Goal: Information Seeking & Learning: Check status

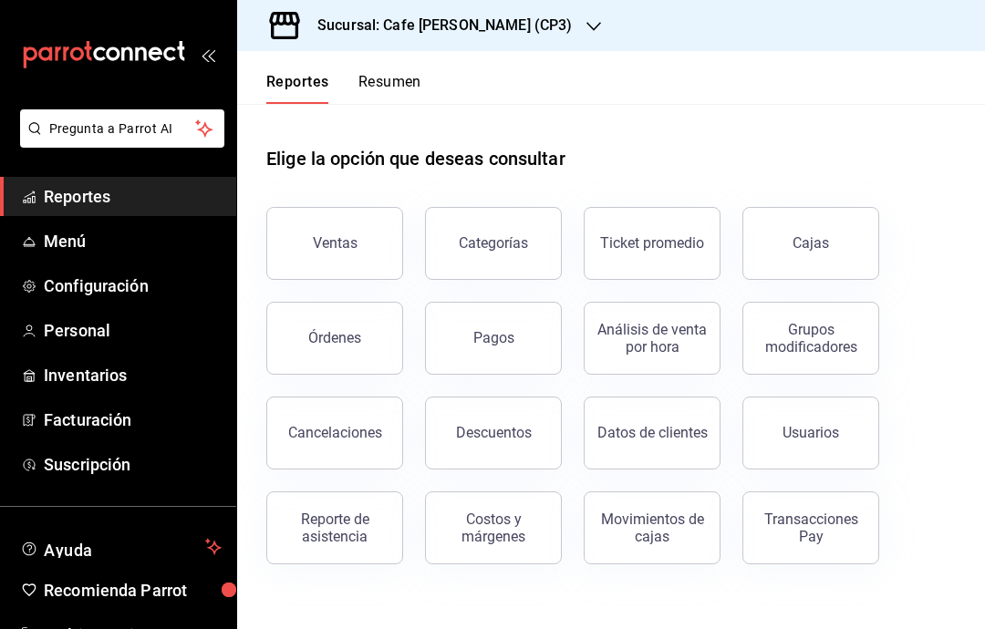
click at [363, 241] on button "Ventas" at bounding box center [334, 243] width 137 height 73
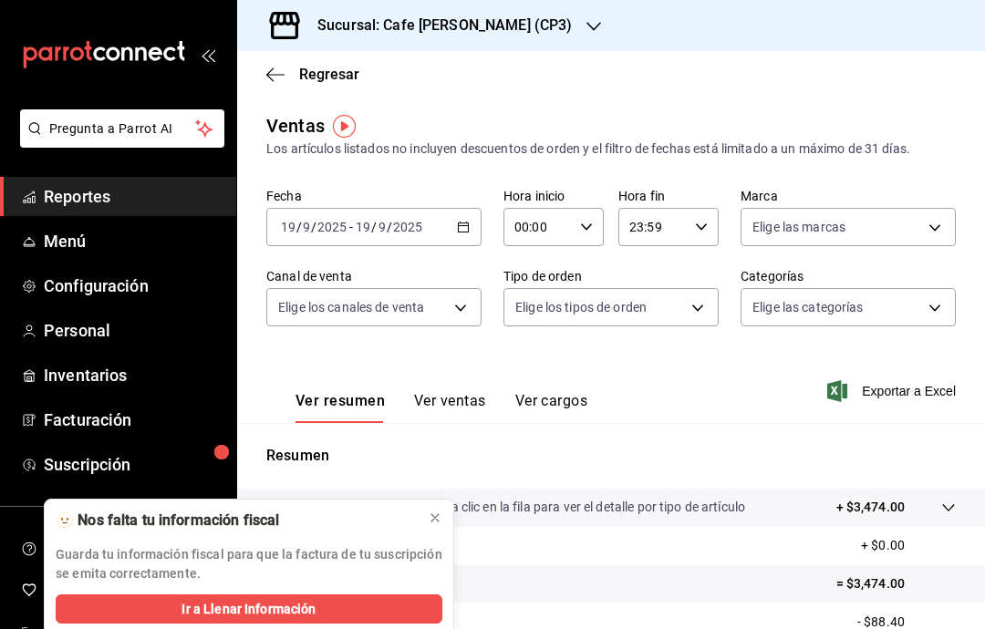
click at [427, 527] on button at bounding box center [435, 518] width 29 height 29
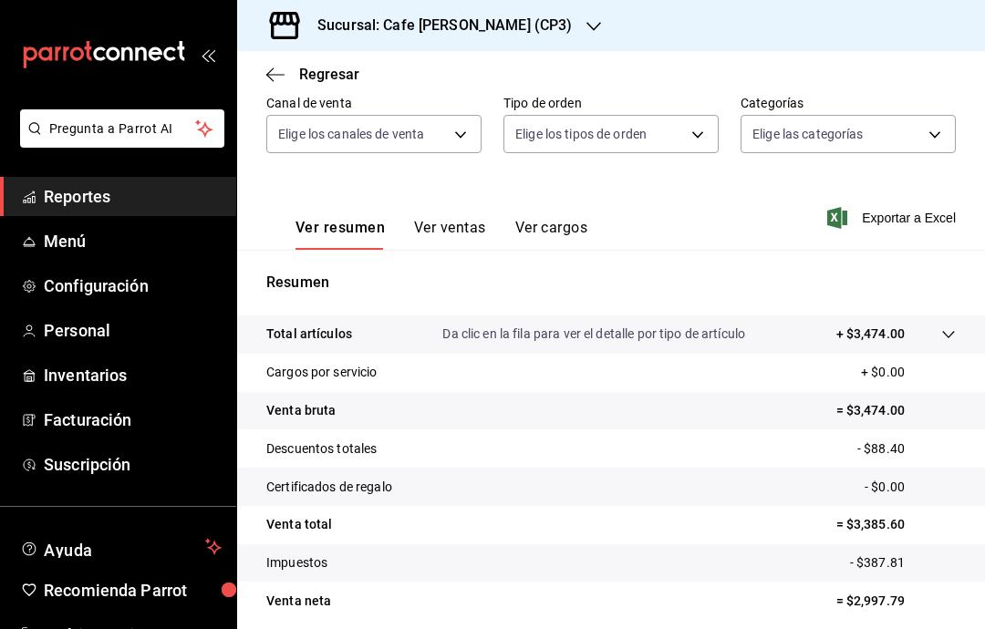
scroll to position [171, 0]
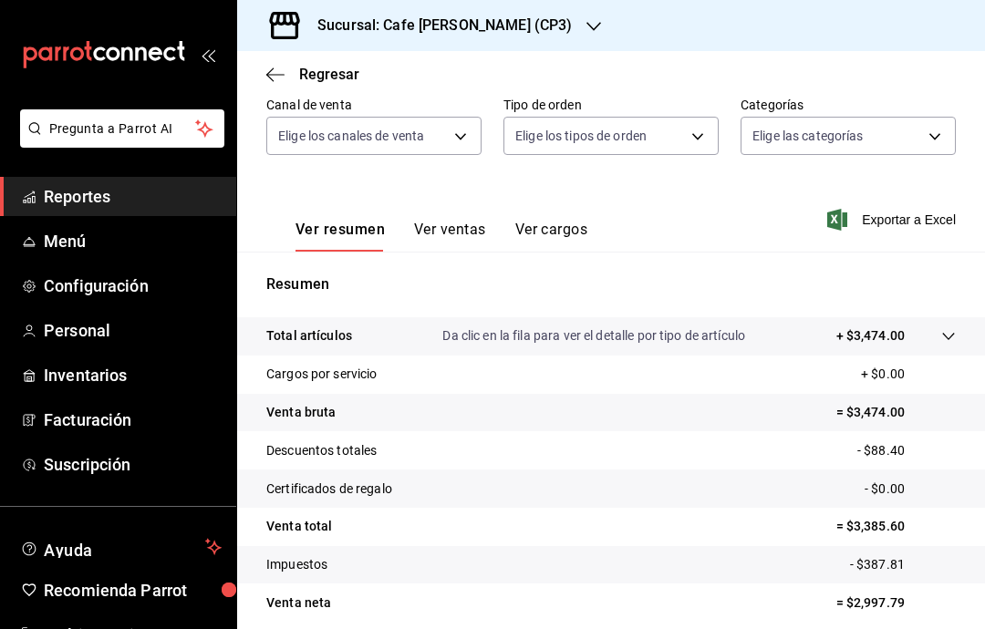
click at [273, 75] on icon "button" at bounding box center [275, 74] width 18 height 1
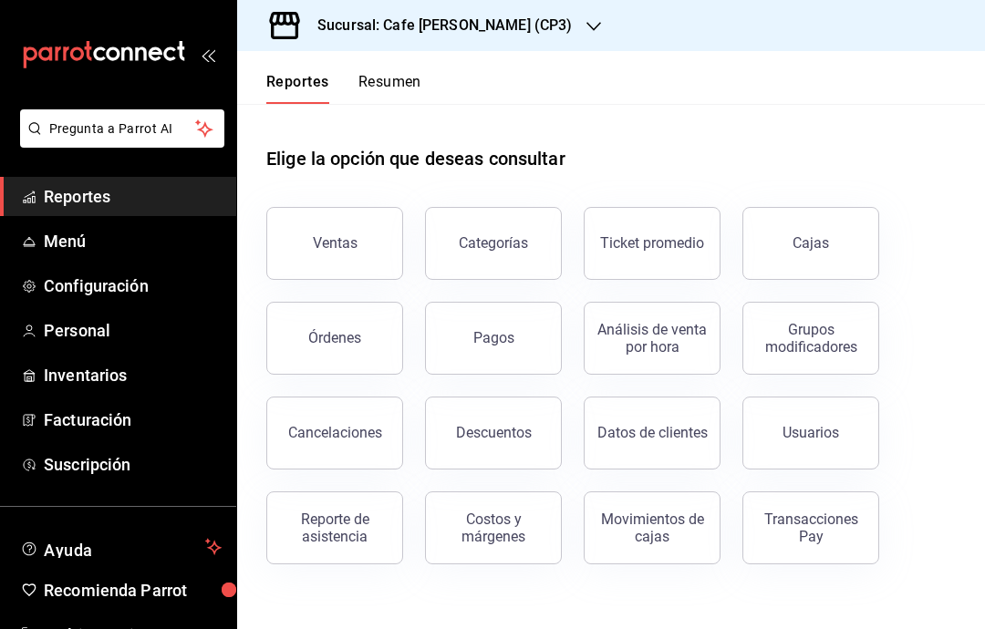
click at [332, 238] on div "Ventas" at bounding box center [335, 242] width 45 height 17
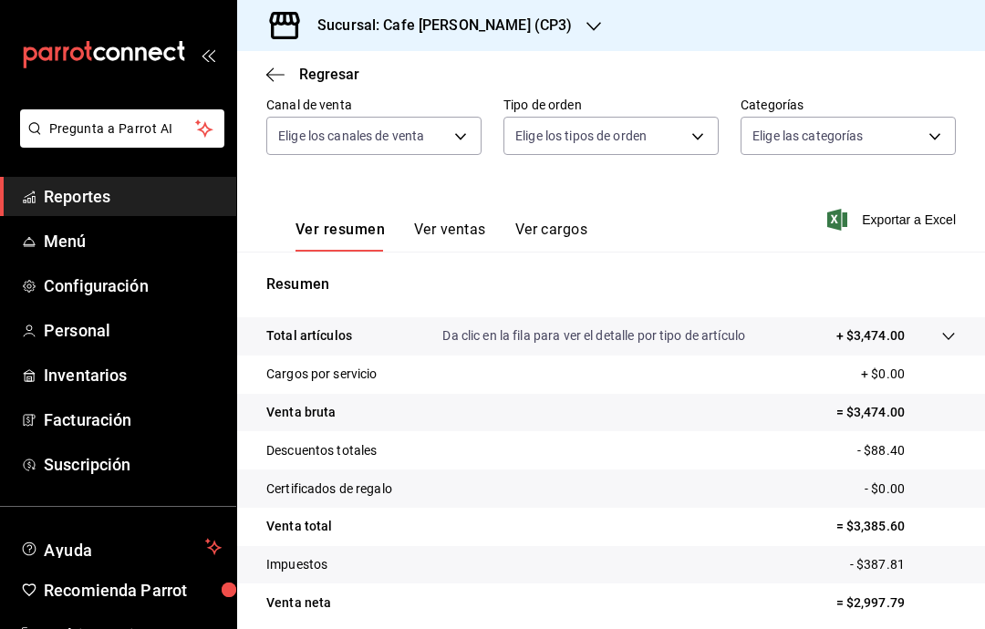
scroll to position [171, 0]
click at [694, 136] on body "Pregunta a Parrot AI Reportes Menú Configuración Personal Inventarios Facturaci…" at bounding box center [492, 314] width 985 height 629
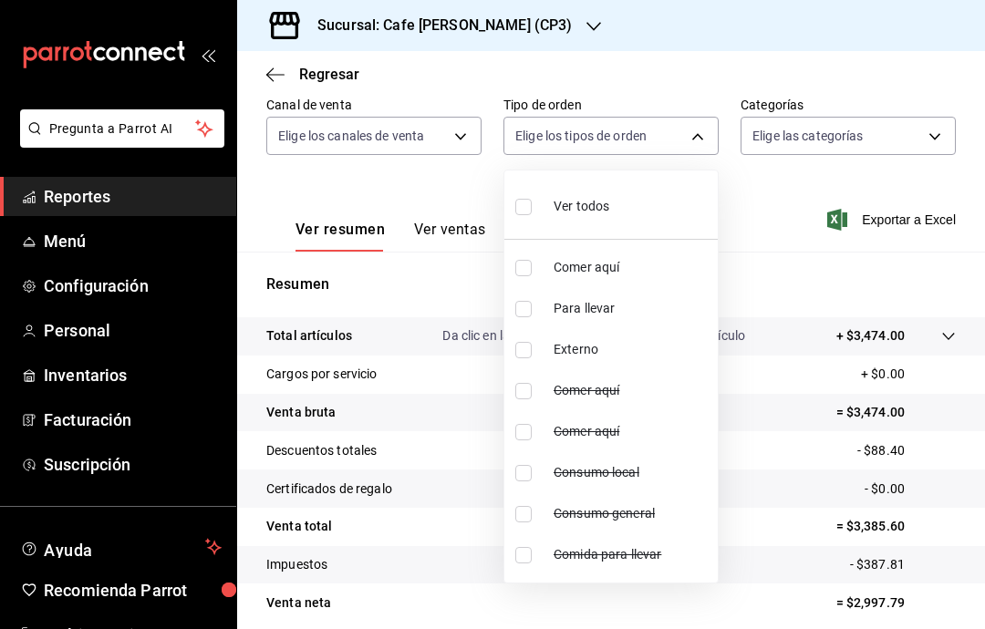
click at [795, 190] on div at bounding box center [492, 314] width 985 height 629
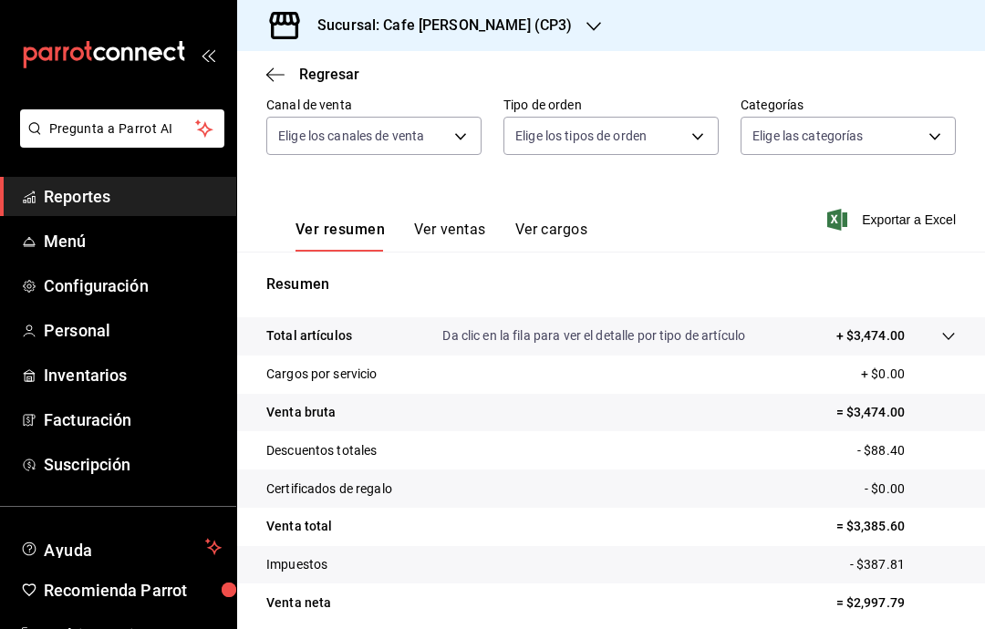
click at [465, 131] on body "Pregunta a Parrot AI Reportes Menú Configuración Personal Inventarios Facturaci…" at bounding box center [492, 314] width 985 height 629
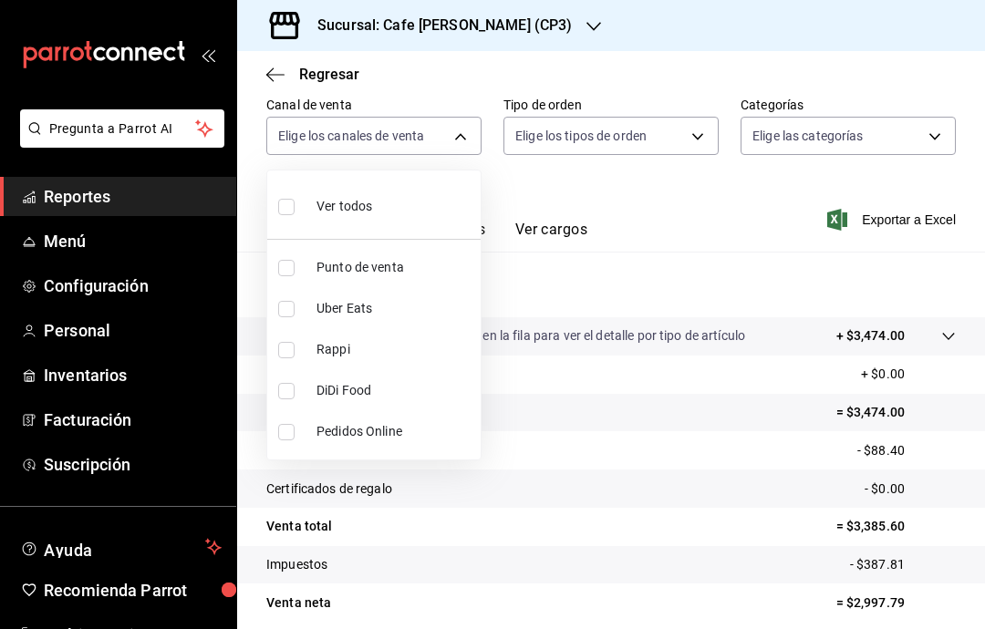
click at [293, 203] on input "checkbox" at bounding box center [286, 207] width 16 height 16
checkbox input "true"
type input "PARROT,UBER_EATS,RAPPI,DIDI_FOOD,ONLINE"
checkbox input "true"
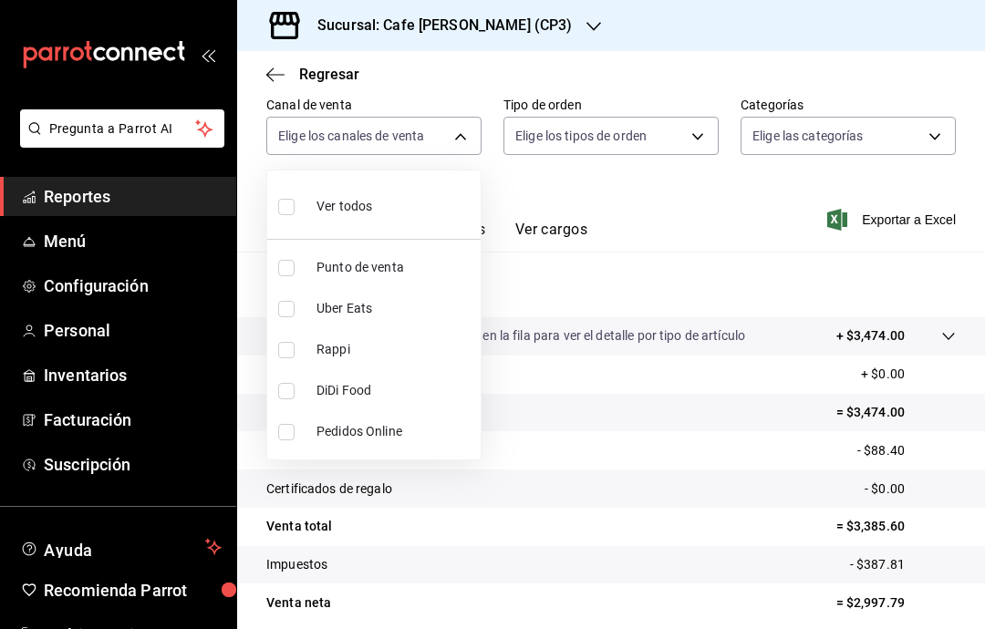
checkbox input "true"
click at [719, 188] on div at bounding box center [492, 314] width 985 height 629
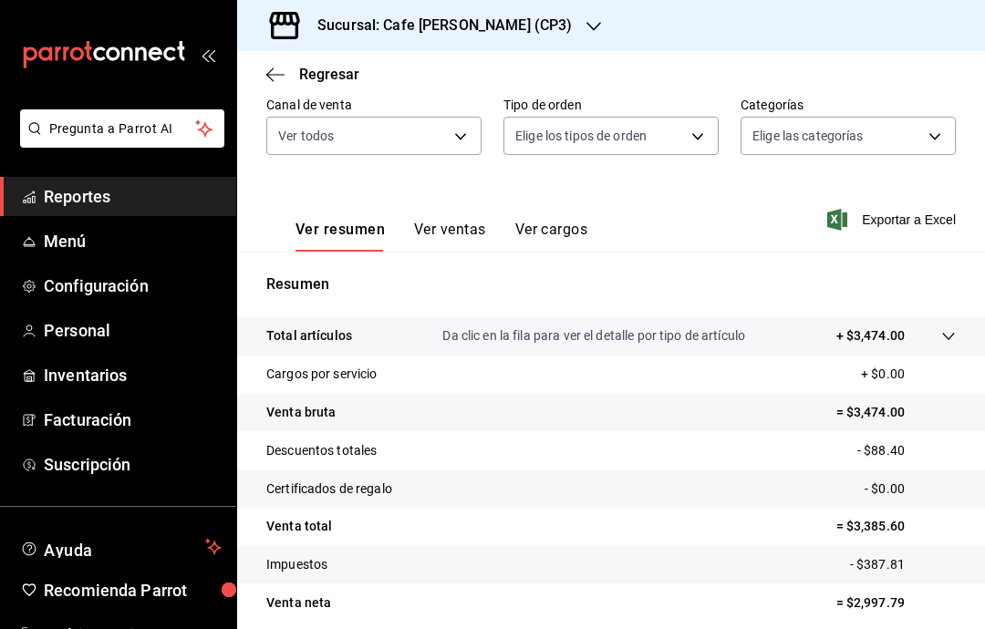
click at [462, 229] on button "Ver ventas" at bounding box center [450, 236] width 72 height 31
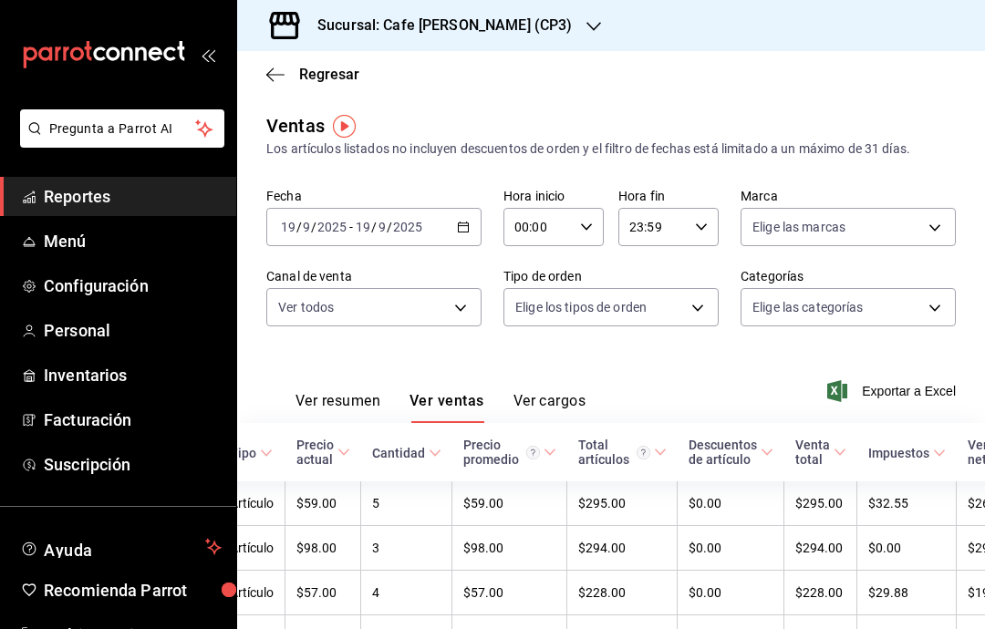
click at [272, 81] on icon "button" at bounding box center [275, 75] width 18 height 16
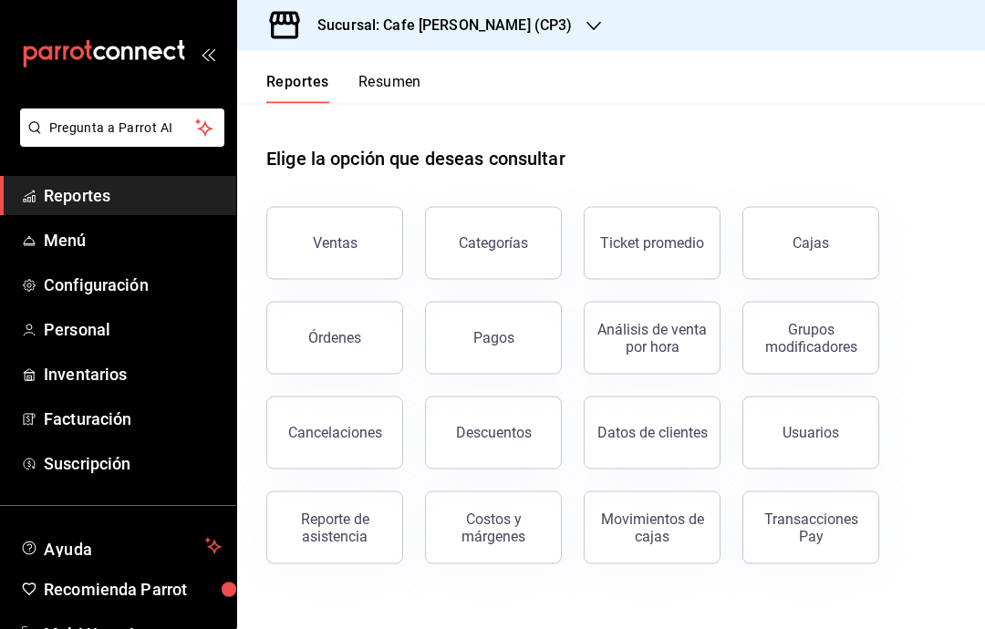
scroll to position [49, 0]
click at [513, 424] on div "Descuentos" at bounding box center [494, 432] width 76 height 17
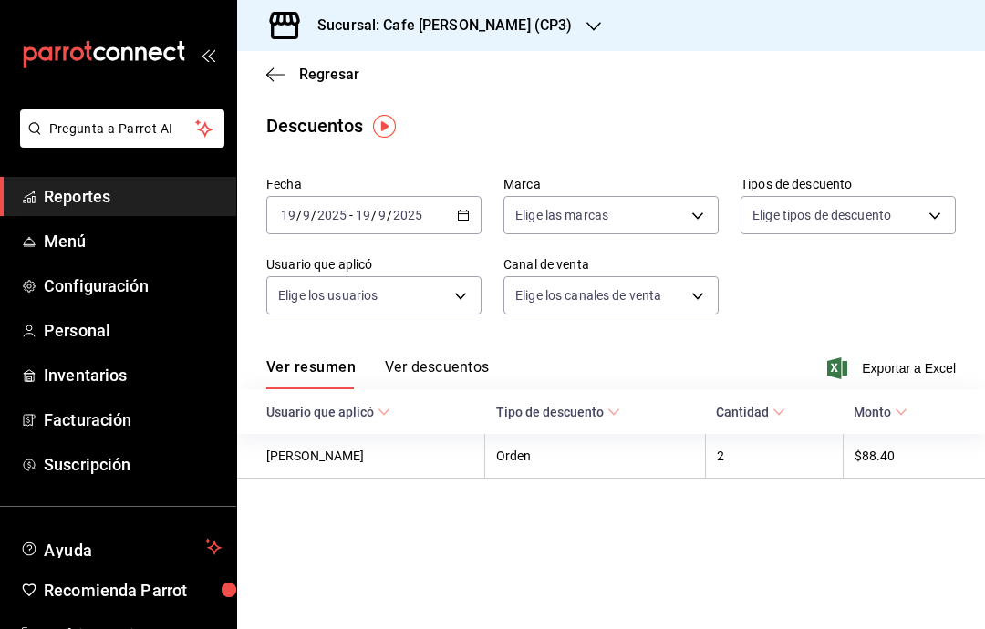
click at [535, 452] on th "Orden" at bounding box center [595, 456] width 221 height 45
click at [883, 450] on th "$88.40" at bounding box center [914, 456] width 142 height 45
click at [903, 418] on icon at bounding box center [901, 412] width 13 height 13
click at [618, 406] on icon at bounding box center [613, 412] width 13 height 13
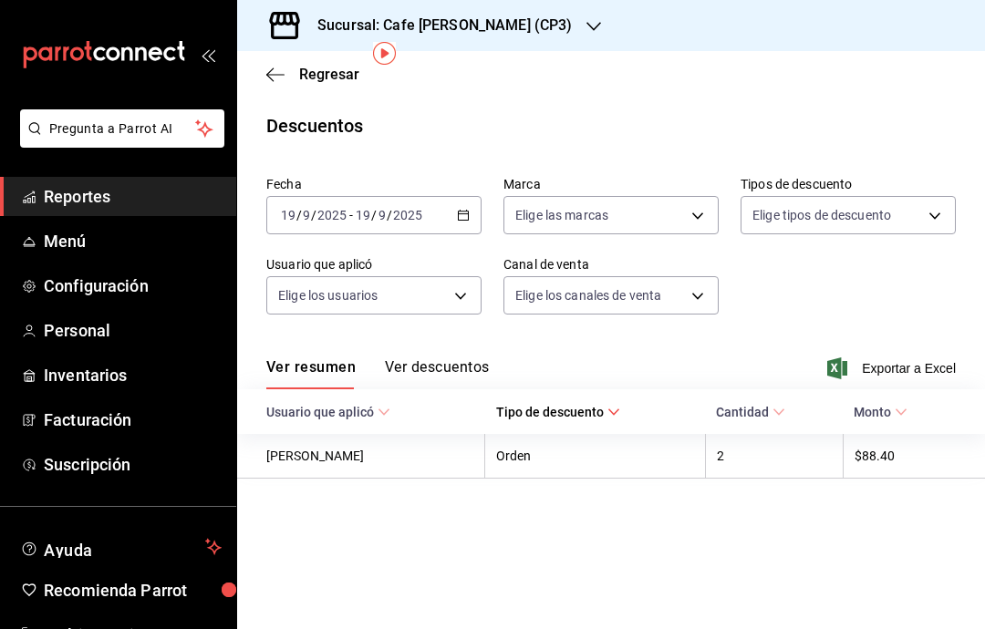
click at [795, 389] on th "Cantidad" at bounding box center [774, 411] width 138 height 45
click at [433, 358] on button "Ver descuentos" at bounding box center [437, 373] width 104 height 31
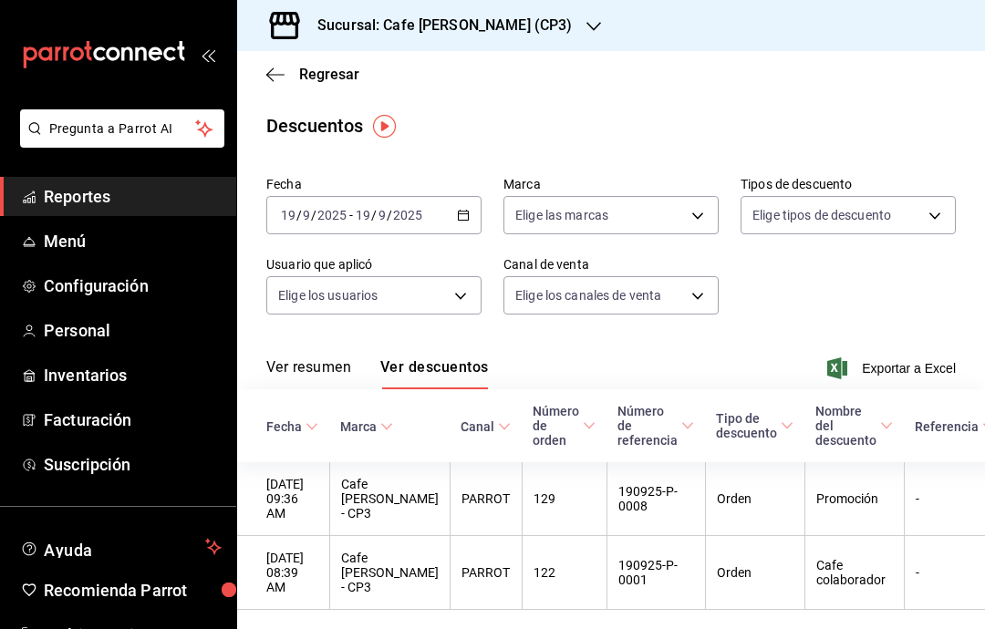
click at [281, 70] on icon "button" at bounding box center [275, 75] width 18 height 16
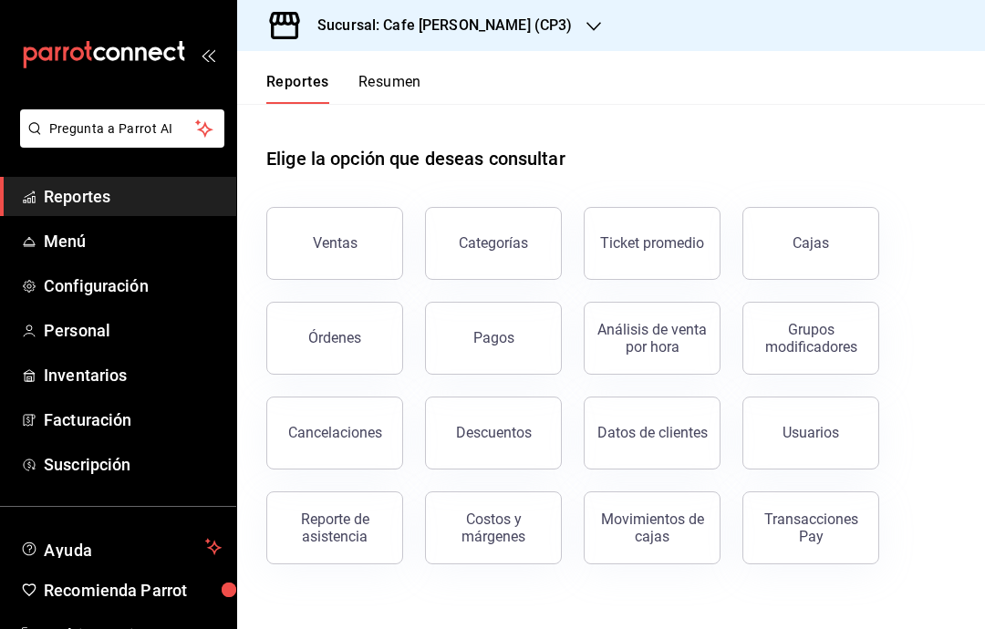
click at [351, 337] on div "Órdenes" at bounding box center [334, 337] width 53 height 17
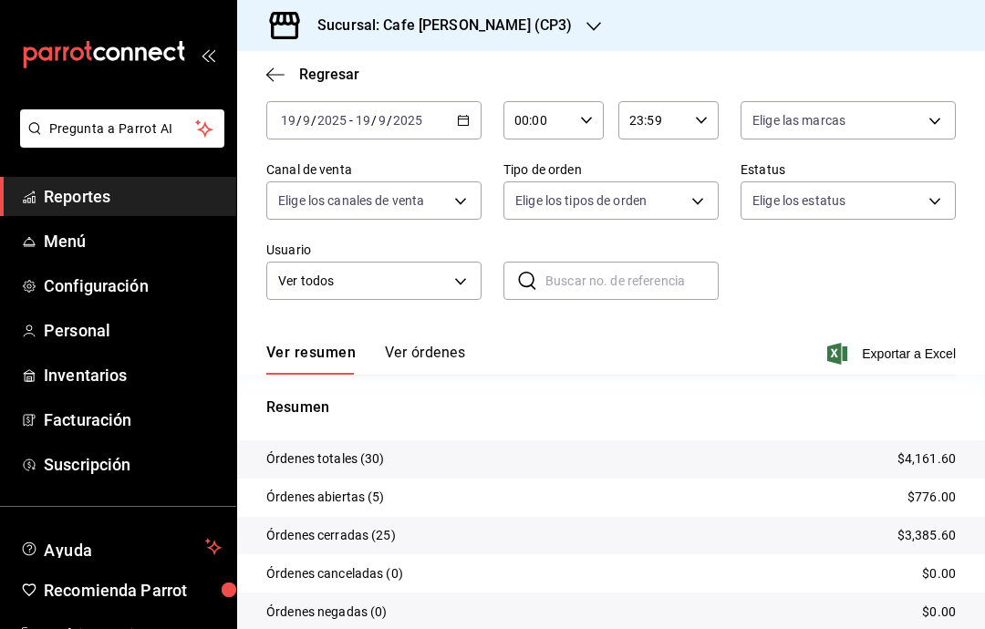
scroll to position [94, 0]
click at [439, 358] on button "Ver órdenes" at bounding box center [425, 360] width 80 height 31
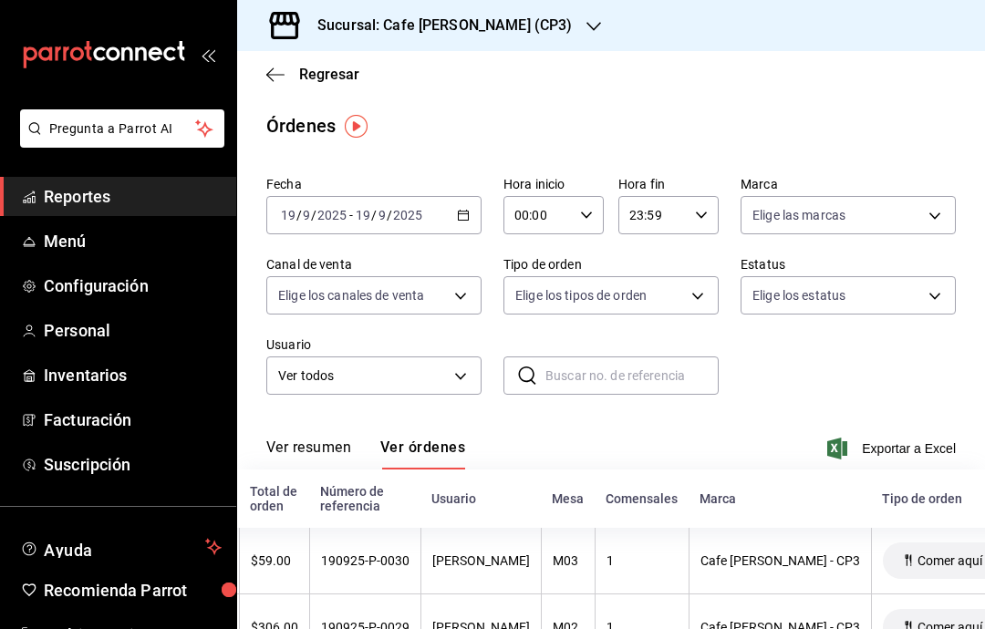
click at [283, 67] on icon "button" at bounding box center [275, 75] width 18 height 16
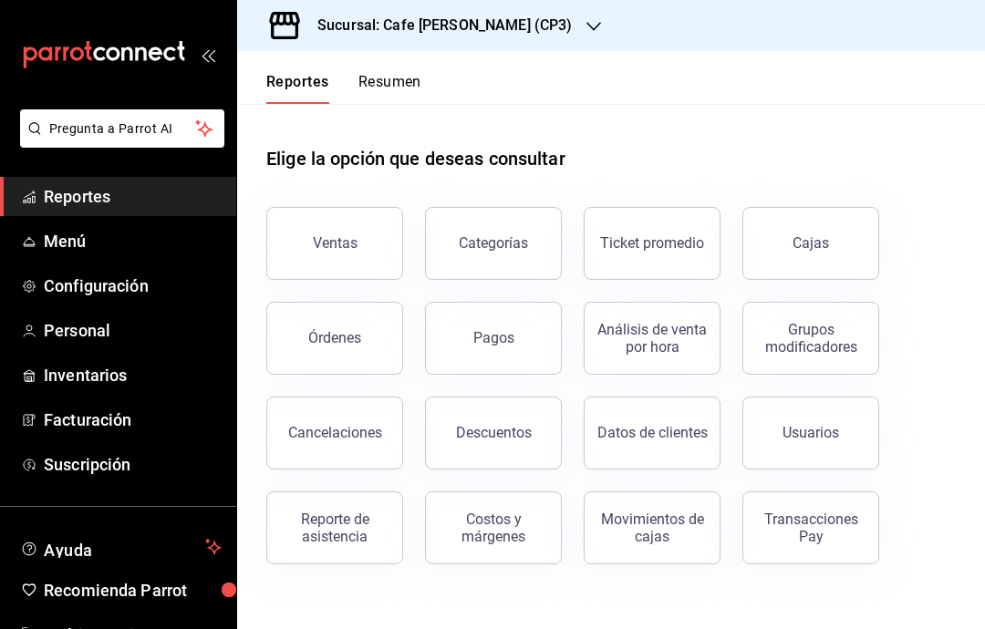
click at [526, 436] on div "Descuentos" at bounding box center [494, 432] width 76 height 17
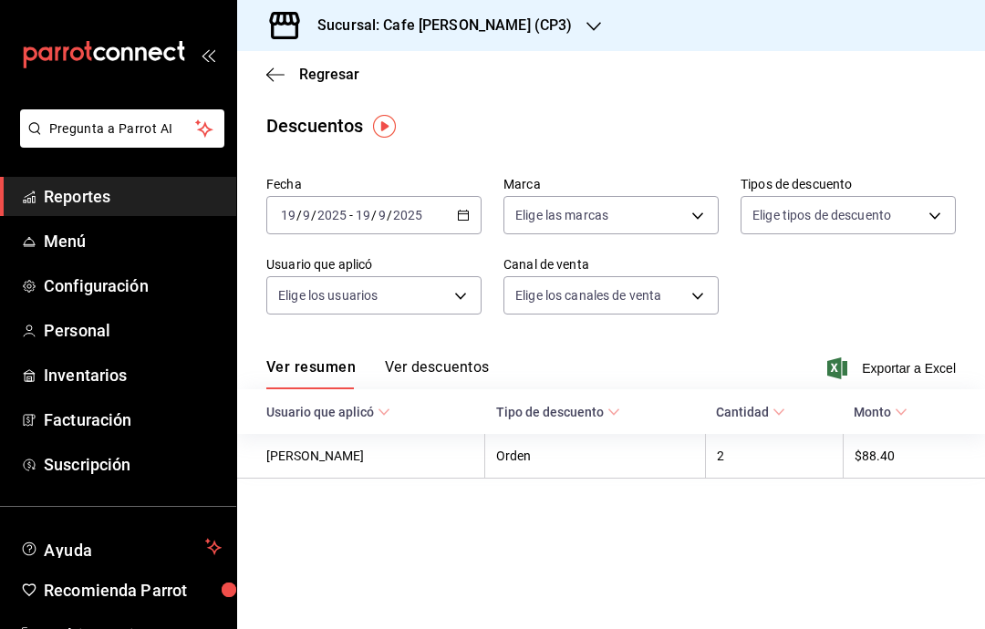
click at [486, 365] on button "Ver descuentos" at bounding box center [437, 373] width 104 height 31
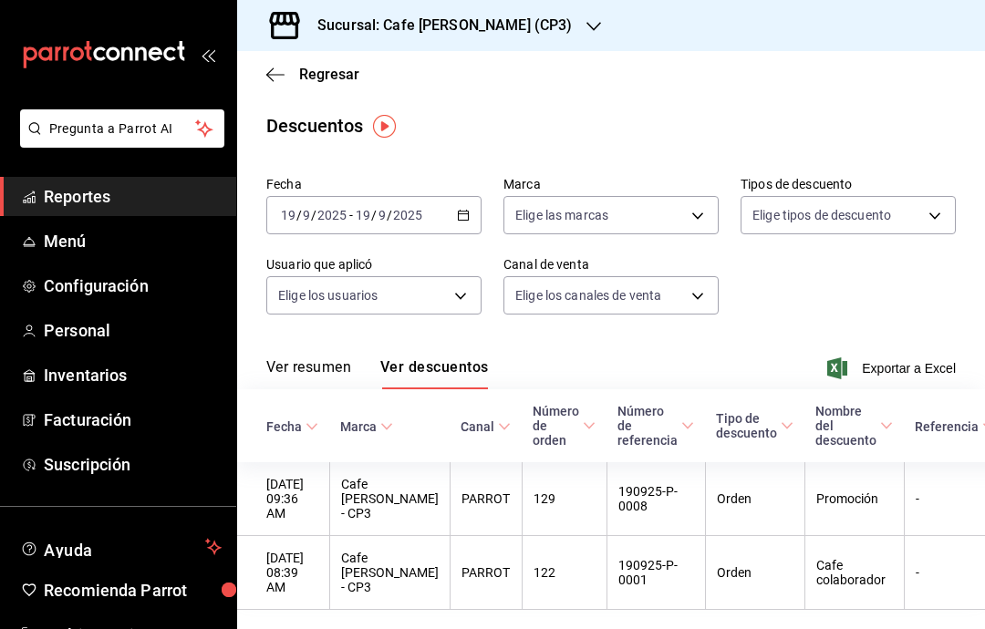
click at [282, 69] on icon "button" at bounding box center [275, 75] width 18 height 16
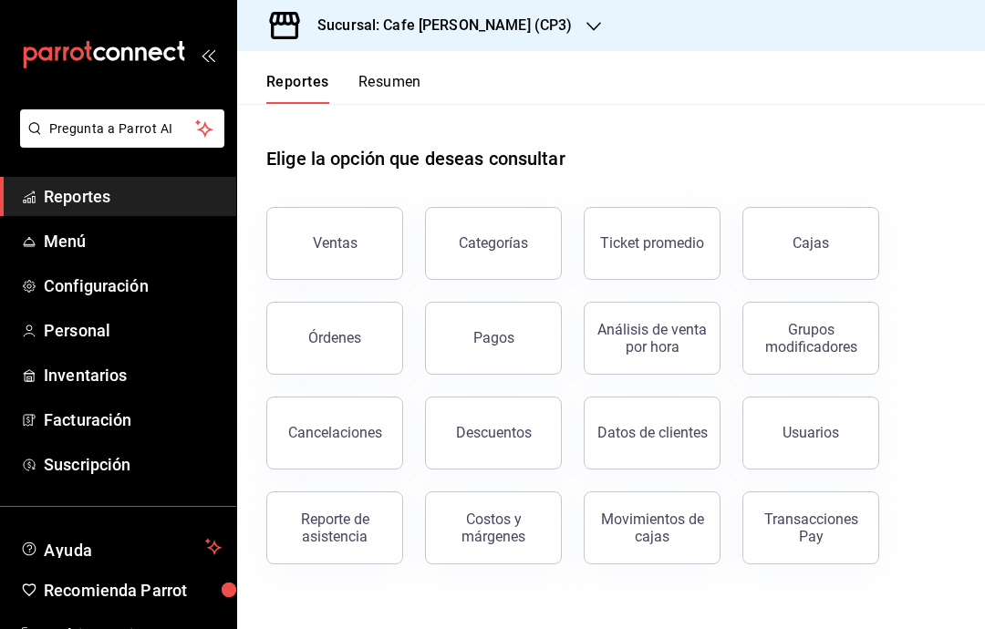
click at [377, 333] on button "Órdenes" at bounding box center [334, 338] width 137 height 73
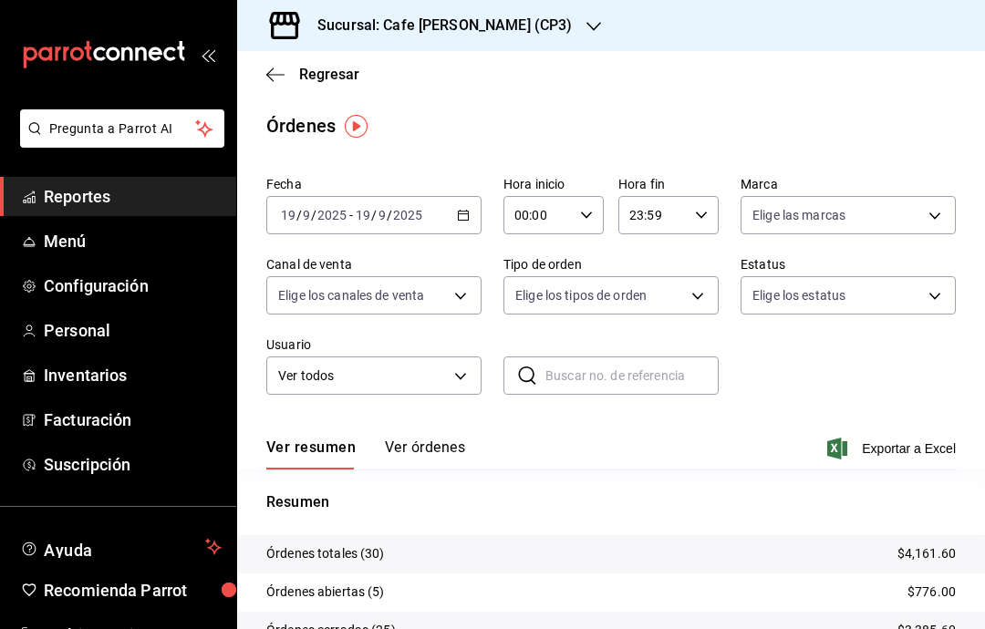
click at [444, 456] on button "Ver órdenes" at bounding box center [425, 454] width 80 height 31
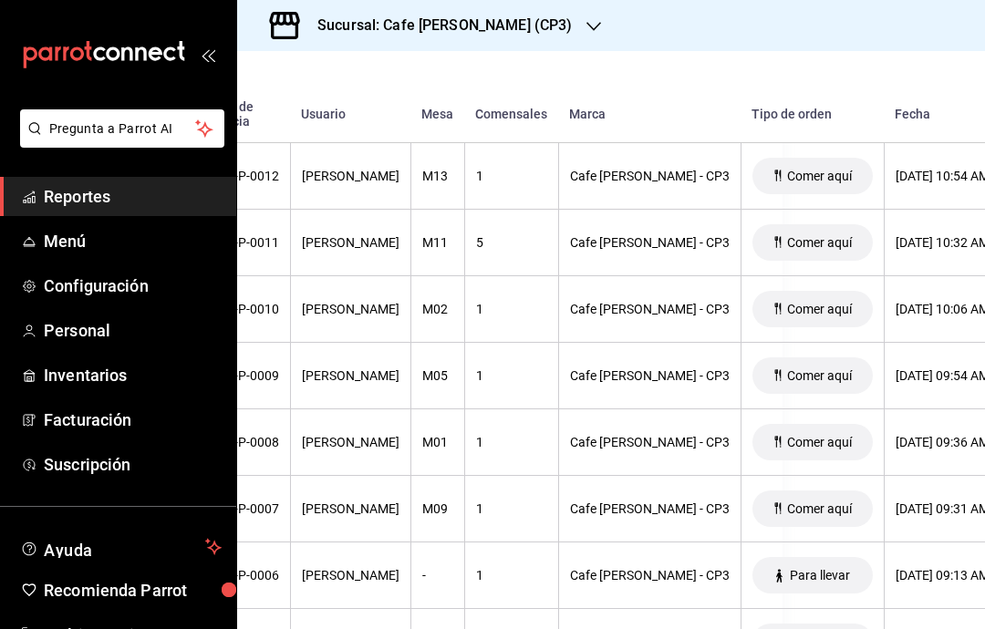
scroll to position [1617, 205]
click at [594, 445] on div "Cafe [PERSON_NAME] - CP3" at bounding box center [647, 442] width 160 height 15
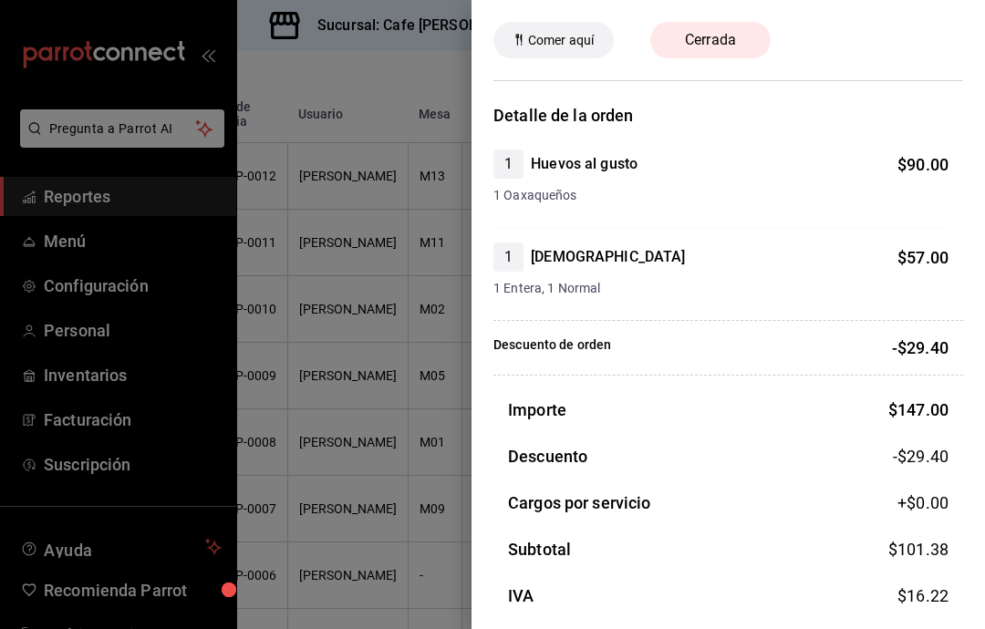
scroll to position [67, 0]
